Goal: Information Seeking & Learning: Learn about a topic

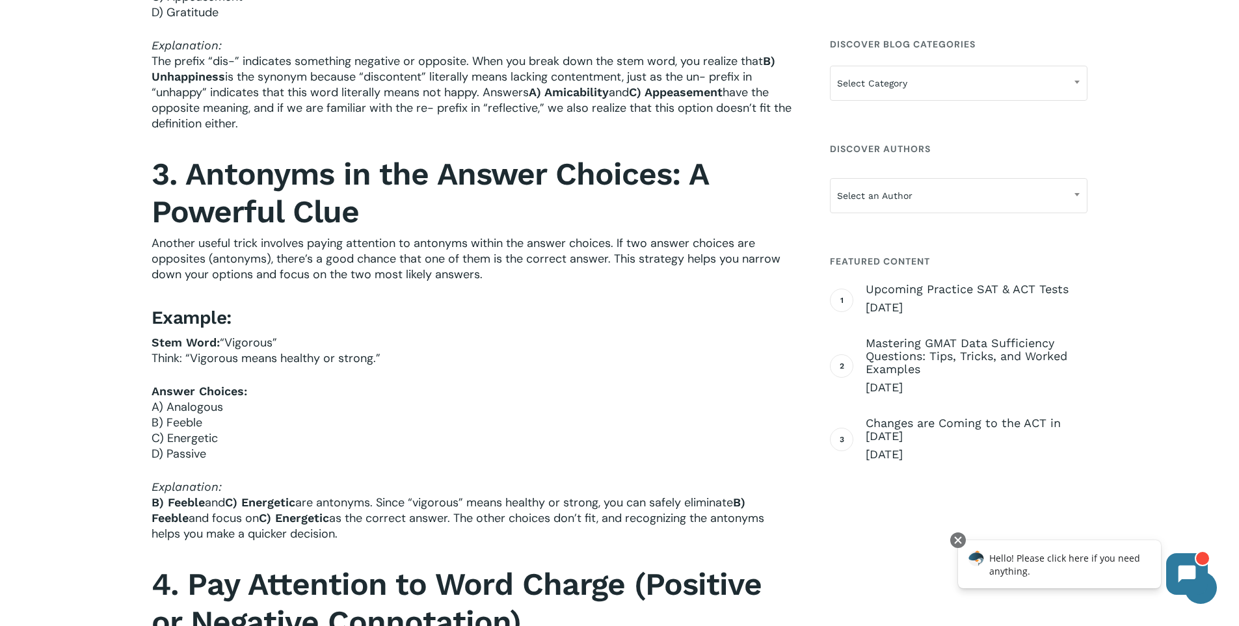
scroll to position [1435, 0]
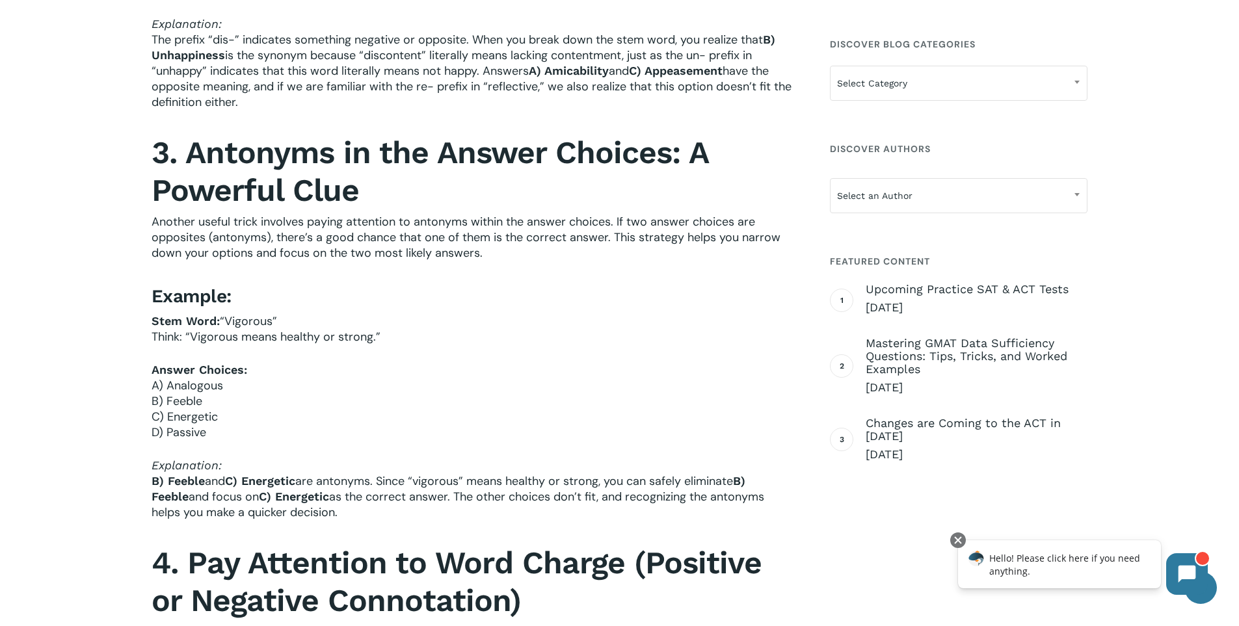
drag, startPoint x: 616, startPoint y: 225, endPoint x: 608, endPoint y: 518, distance: 292.7
click at [608, 518] on div "In last week’s post, ISEE, SSAT, and HSPT Synonym Questions: Avoiding Traps , w…" at bounding box center [472, 79] width 641 height 2158
copy div "If two answer choices are opposites (antonyms), there’s a good chance that one …"
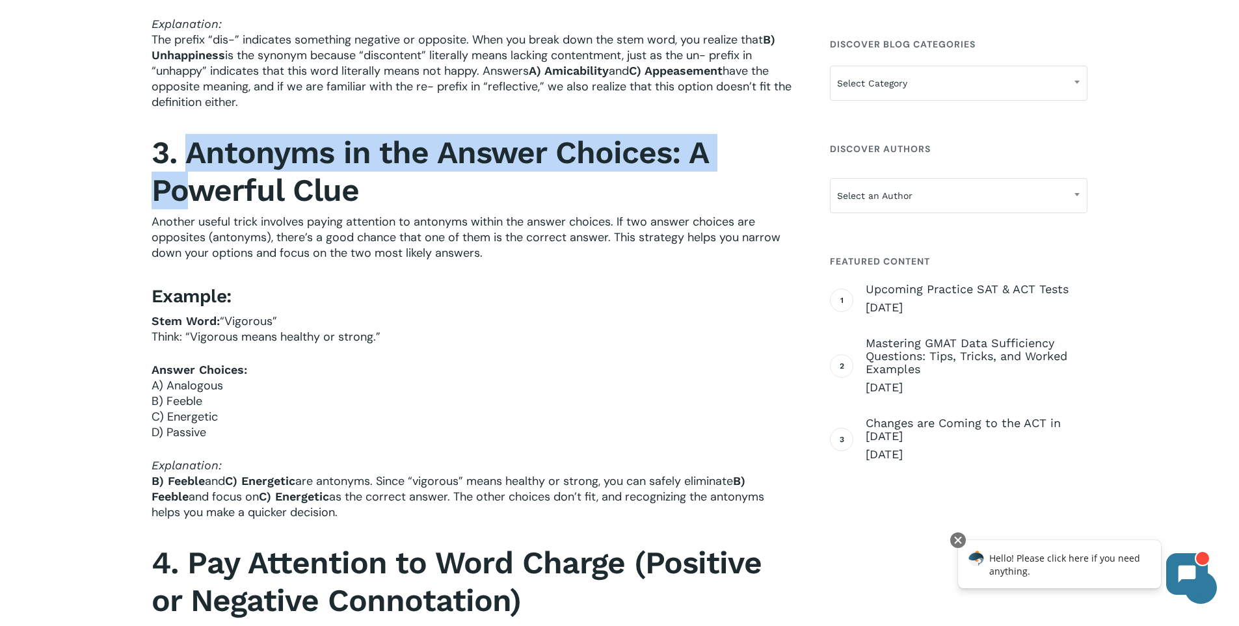
drag, startPoint x: 186, startPoint y: 153, endPoint x: 189, endPoint y: 176, distance: 22.9
click at [189, 176] on b "3. Antonyms in the Answer Choices: A Powerful Clue" at bounding box center [430, 171] width 557 height 75
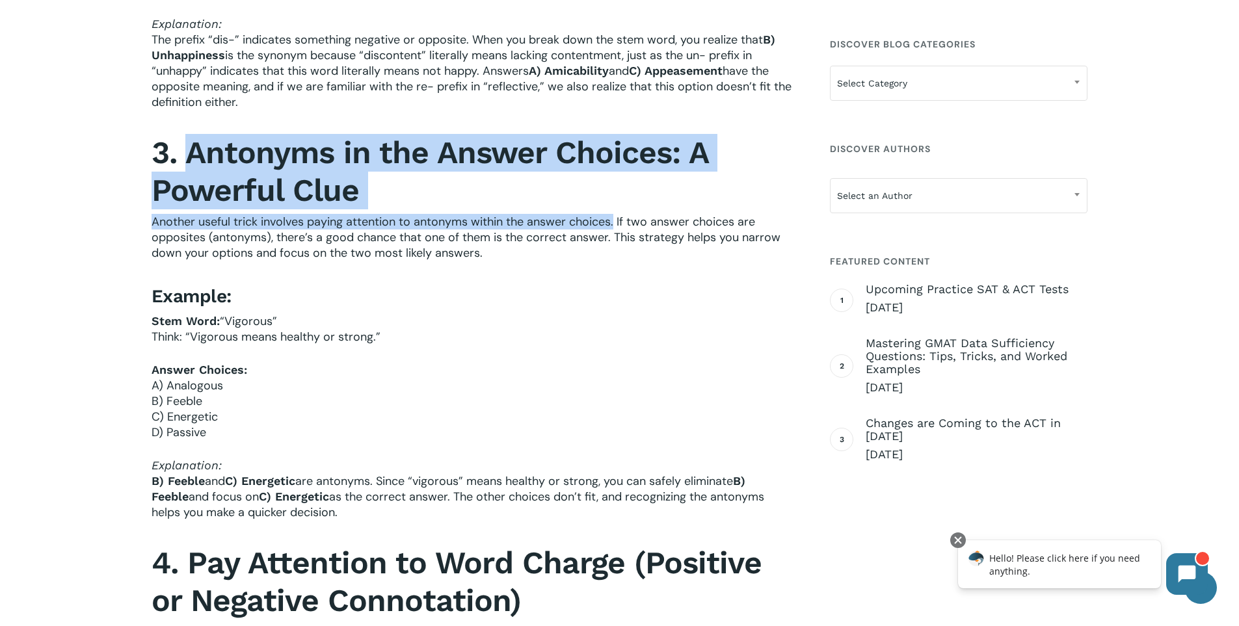
drag, startPoint x: 188, startPoint y: 155, endPoint x: 613, endPoint y: 227, distance: 431.2
click at [613, 227] on div "In last week’s post, ISEE, SSAT, and HSPT Synonym Questions: Avoiding Traps , w…" at bounding box center [472, 79] width 641 height 2158
copy div "Antonyms in the Answer Choices: A Powerful Clue Another useful trick involves p…"
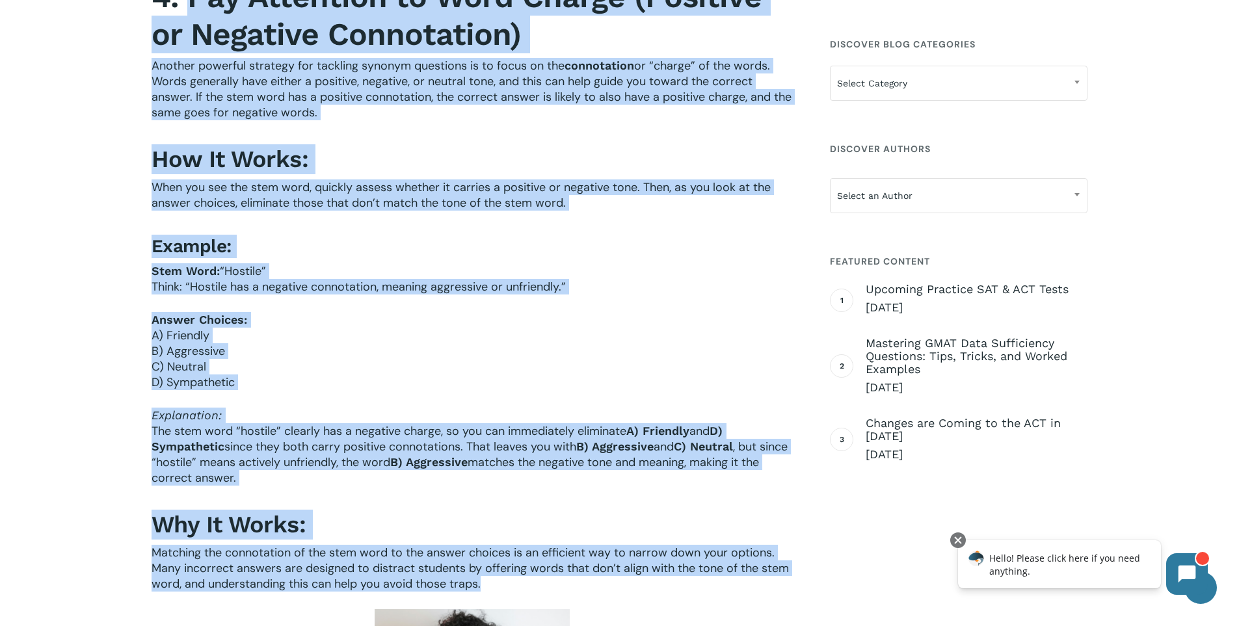
scroll to position [2003, 0]
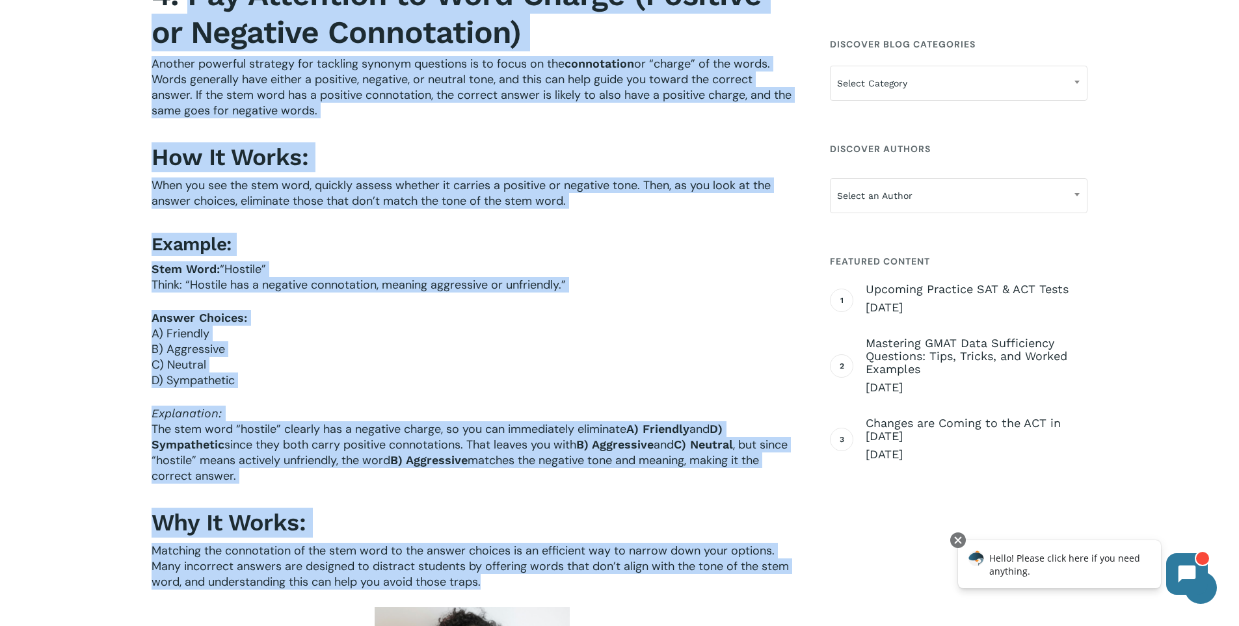
drag, startPoint x: 189, startPoint y: 213, endPoint x: 244, endPoint y: 610, distance: 400.4
copy div "Lor Ipsumdolo si Amet Consec (Adipisci el Seddoeiu Temporincid) Utlabor etdolor…"
